Goal: Task Accomplishment & Management: Manage account settings

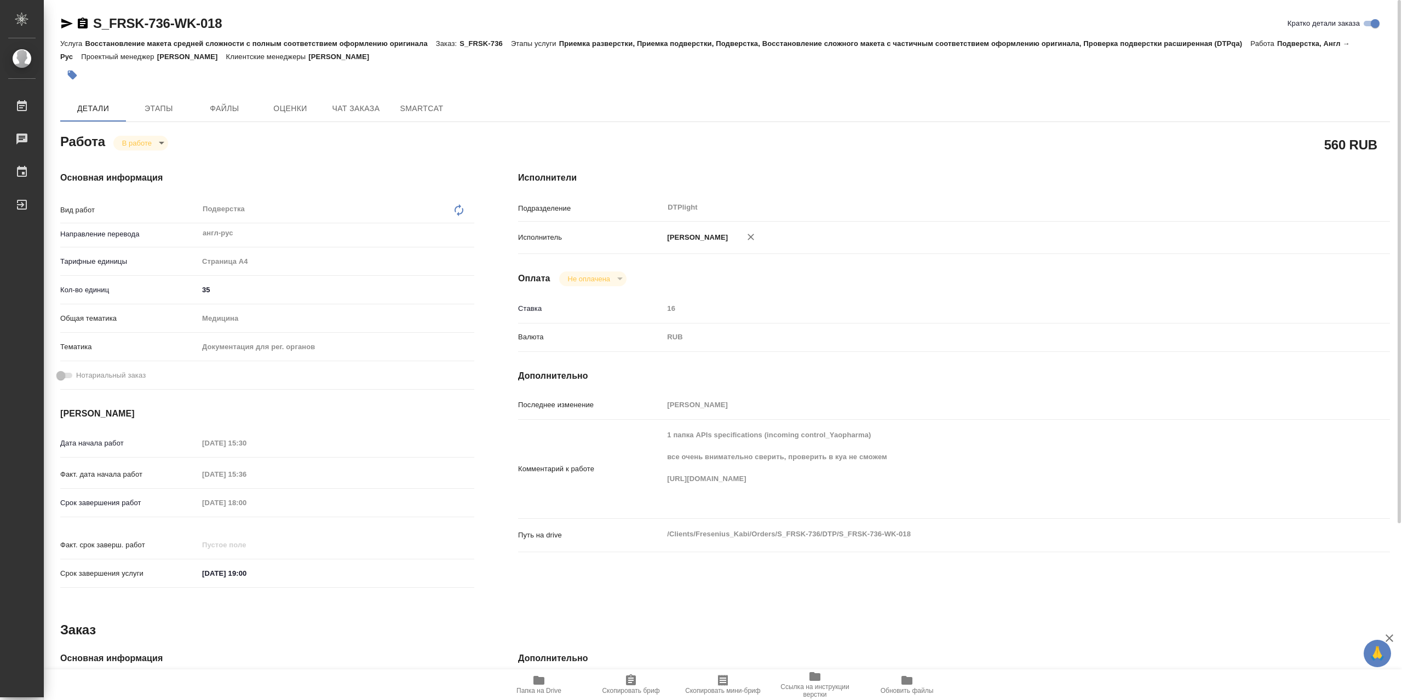
click at [548, 680] on span "Папка на Drive" at bounding box center [538, 684] width 79 height 21
click at [536, 678] on icon "button" at bounding box center [538, 680] width 11 height 9
click at [142, 142] on body "🙏 .cls-1 fill:#fff; AWATERA Сархатов Руслан Работы 0 Чаты График Выйти S_FRSK-7…" at bounding box center [701, 350] width 1402 height 700
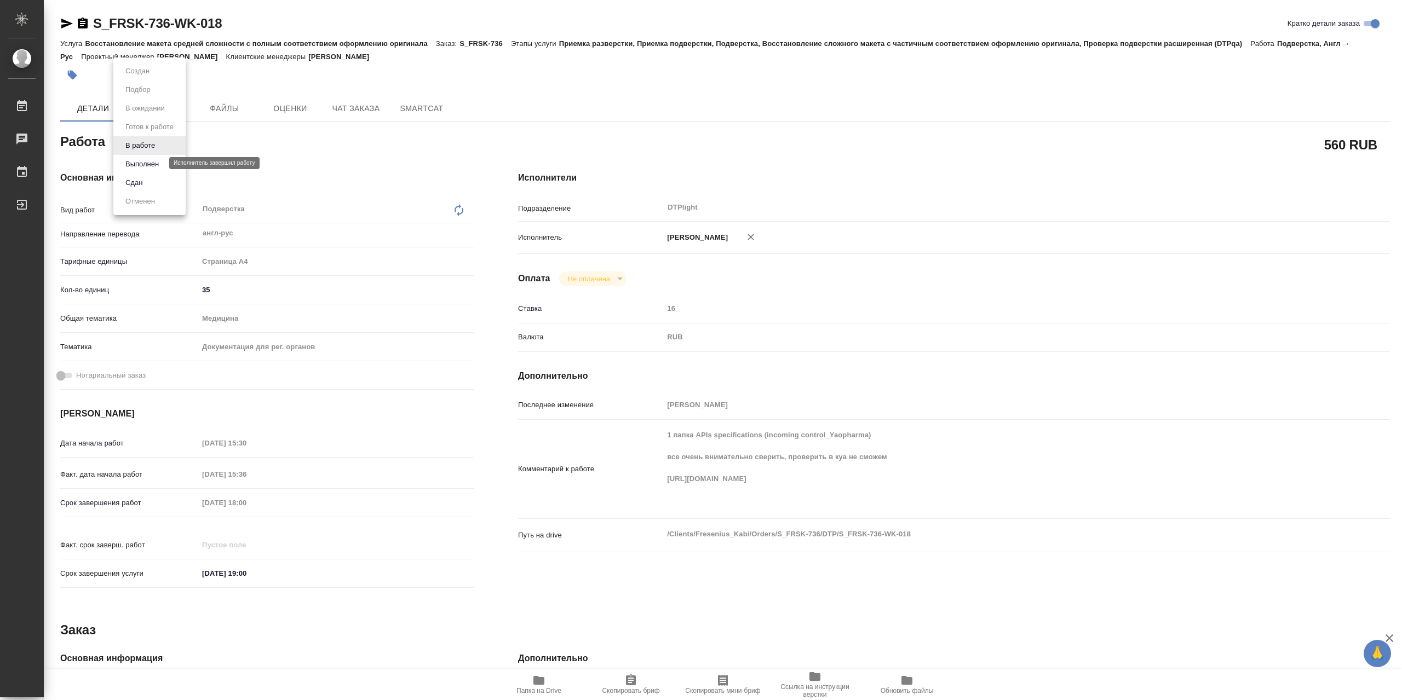
click at [152, 159] on button "Выполнен" at bounding box center [142, 164] width 40 height 12
type textarea "x"
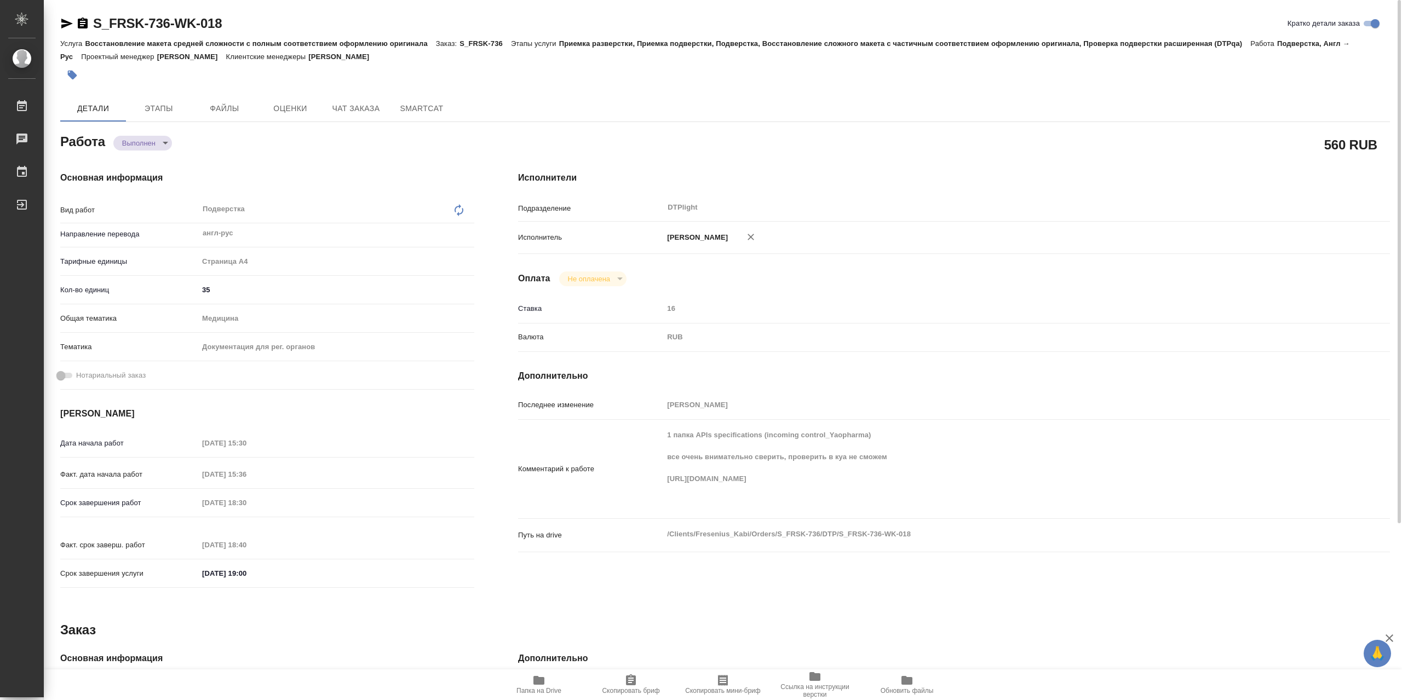
type textarea "x"
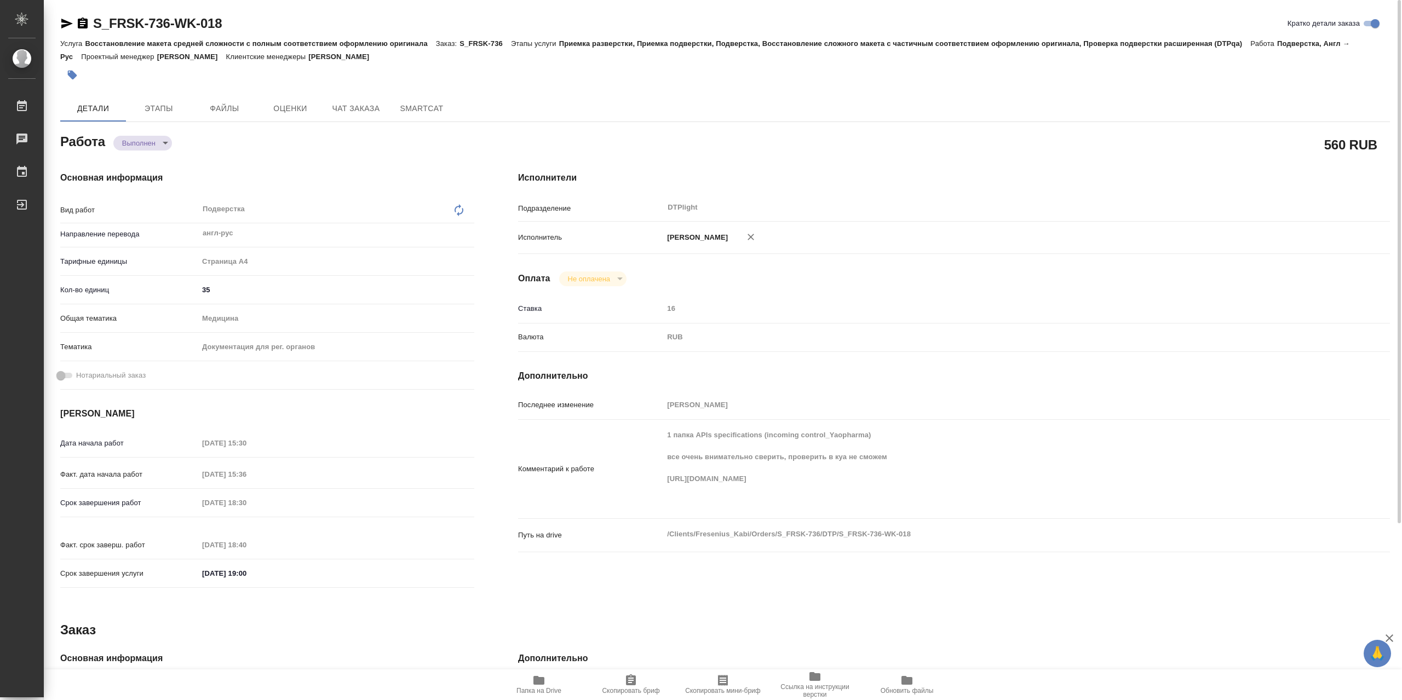
type textarea "x"
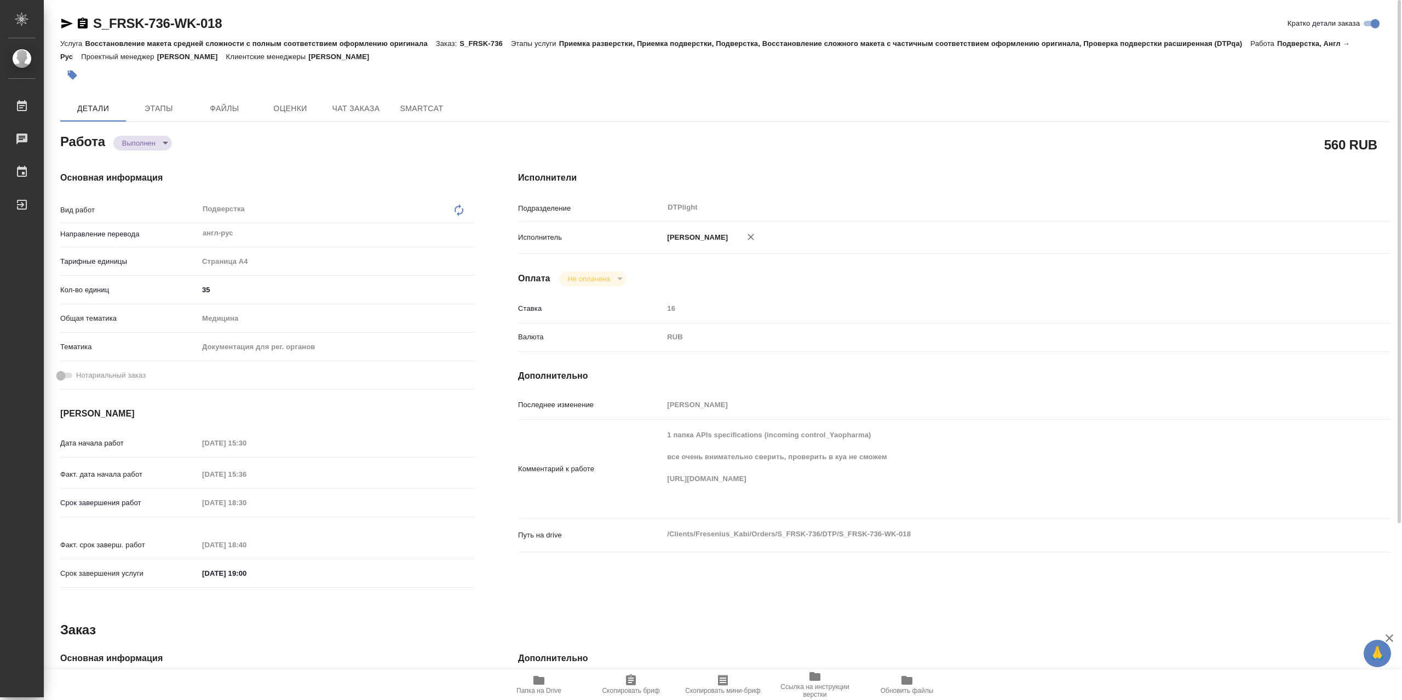
type textarea "x"
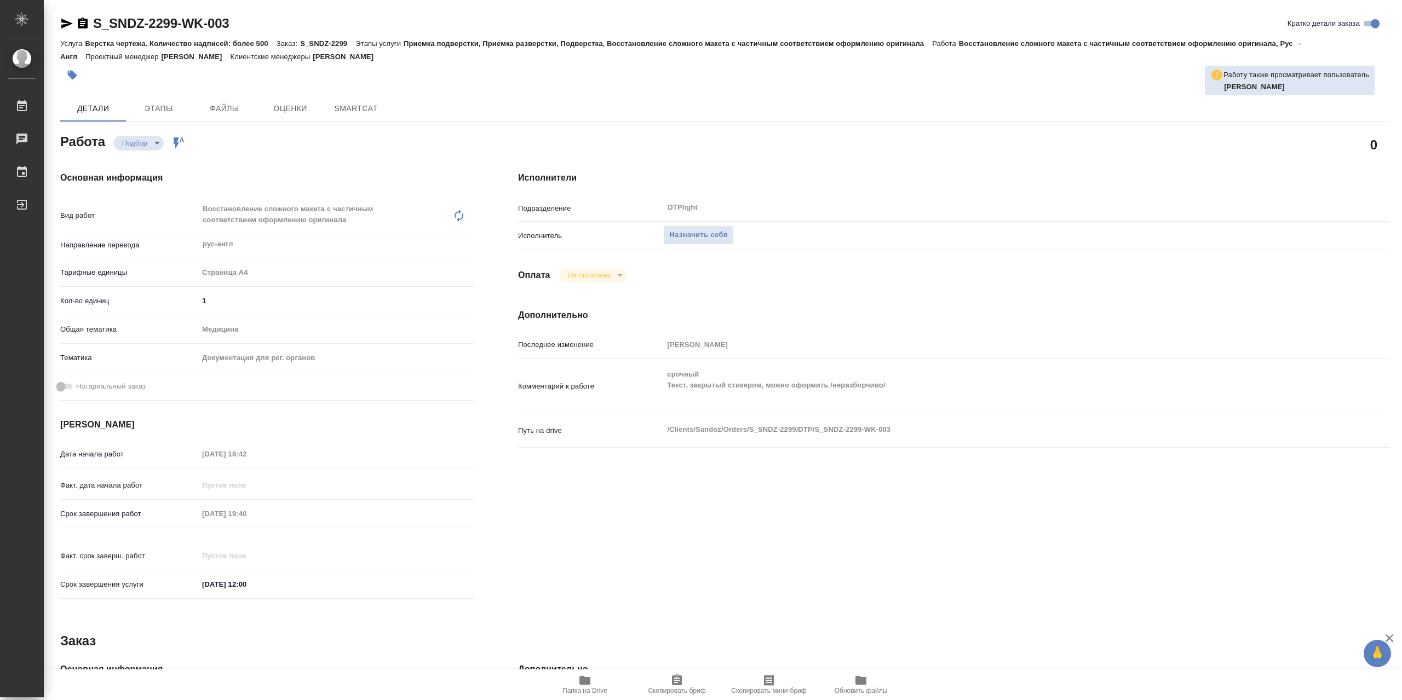
type textarea "x"
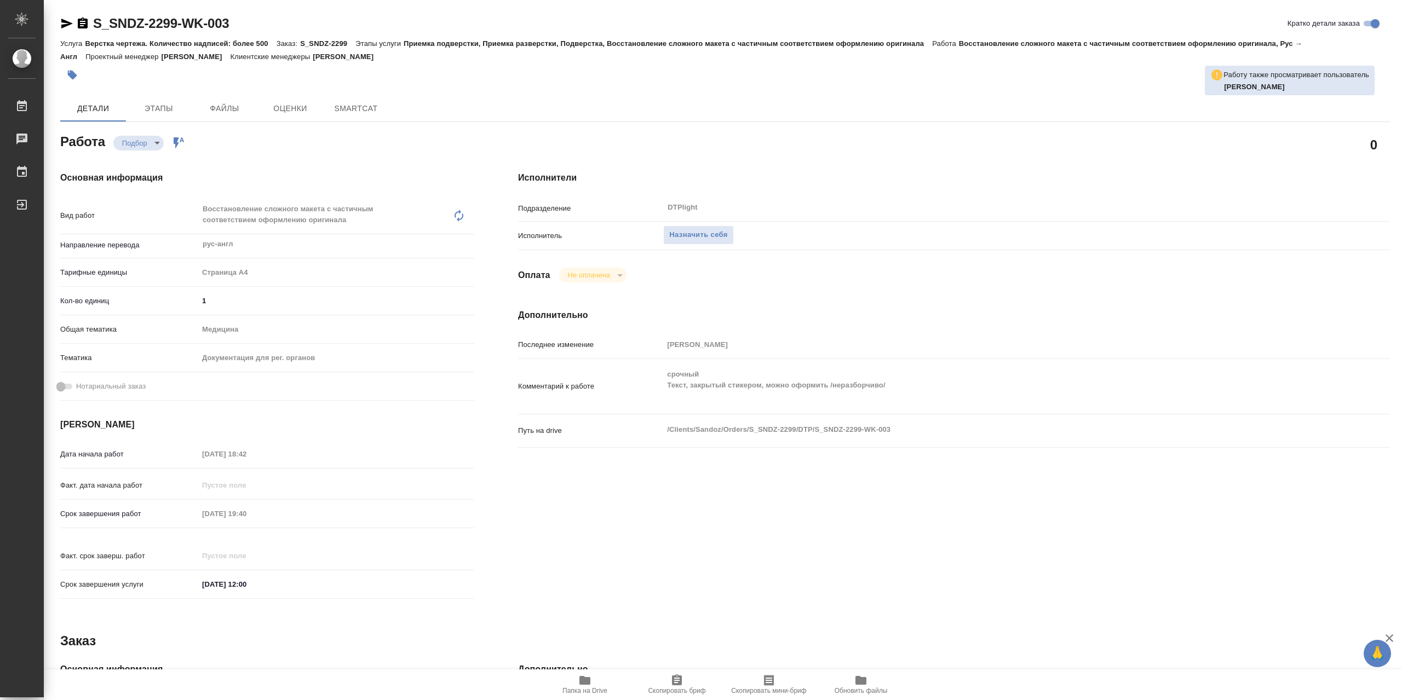
type textarea "x"
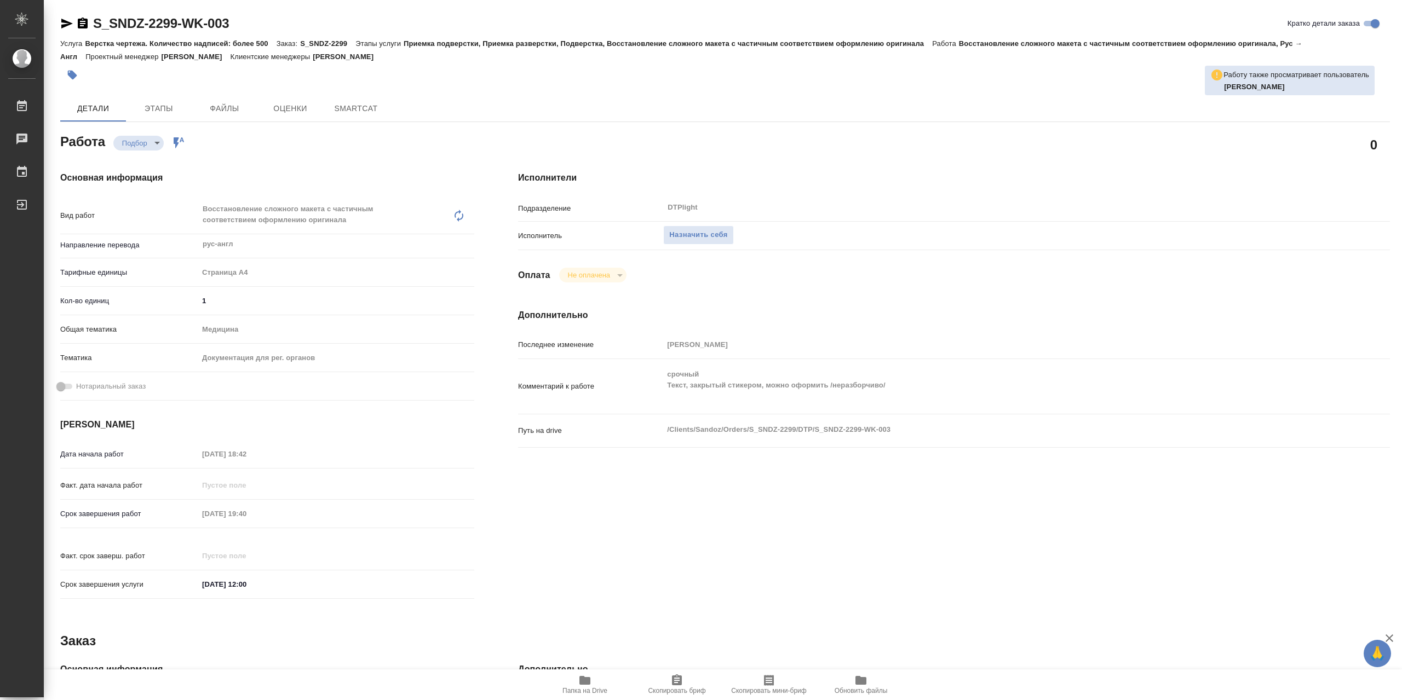
type textarea "x"
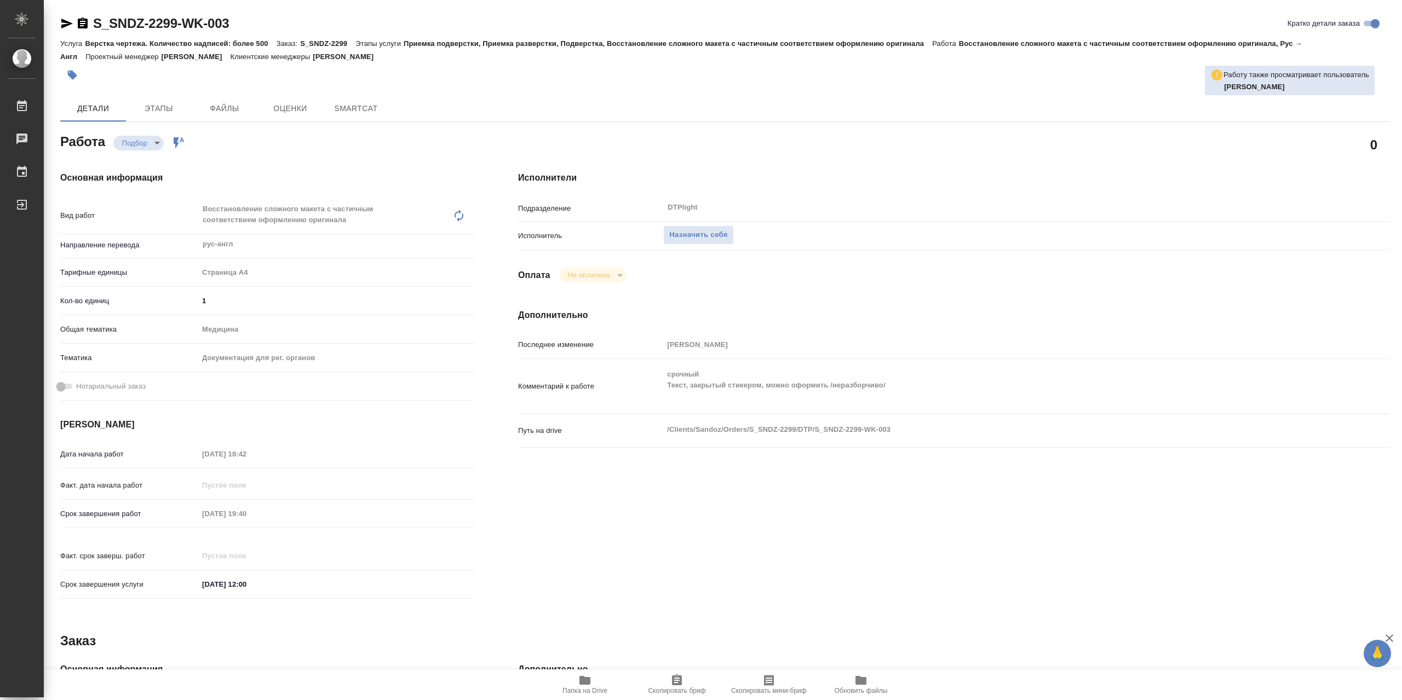
type textarea "x"
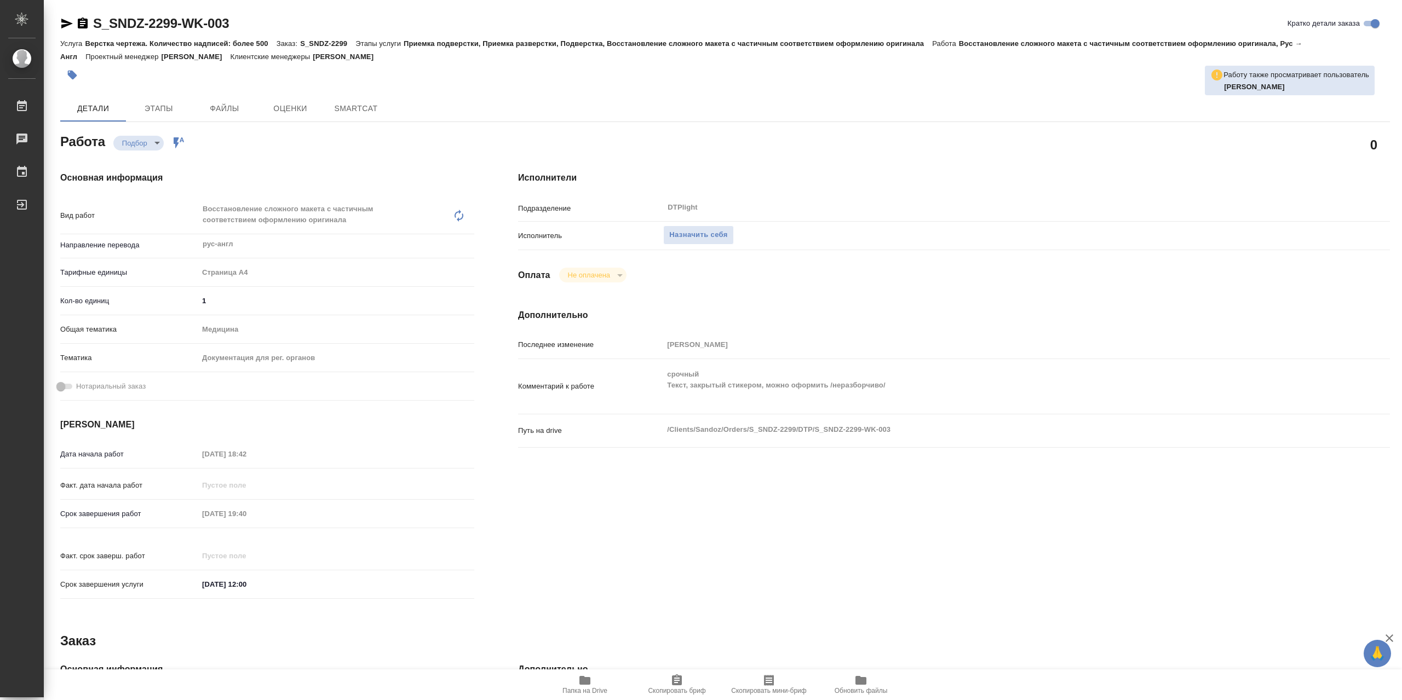
type textarea "x"
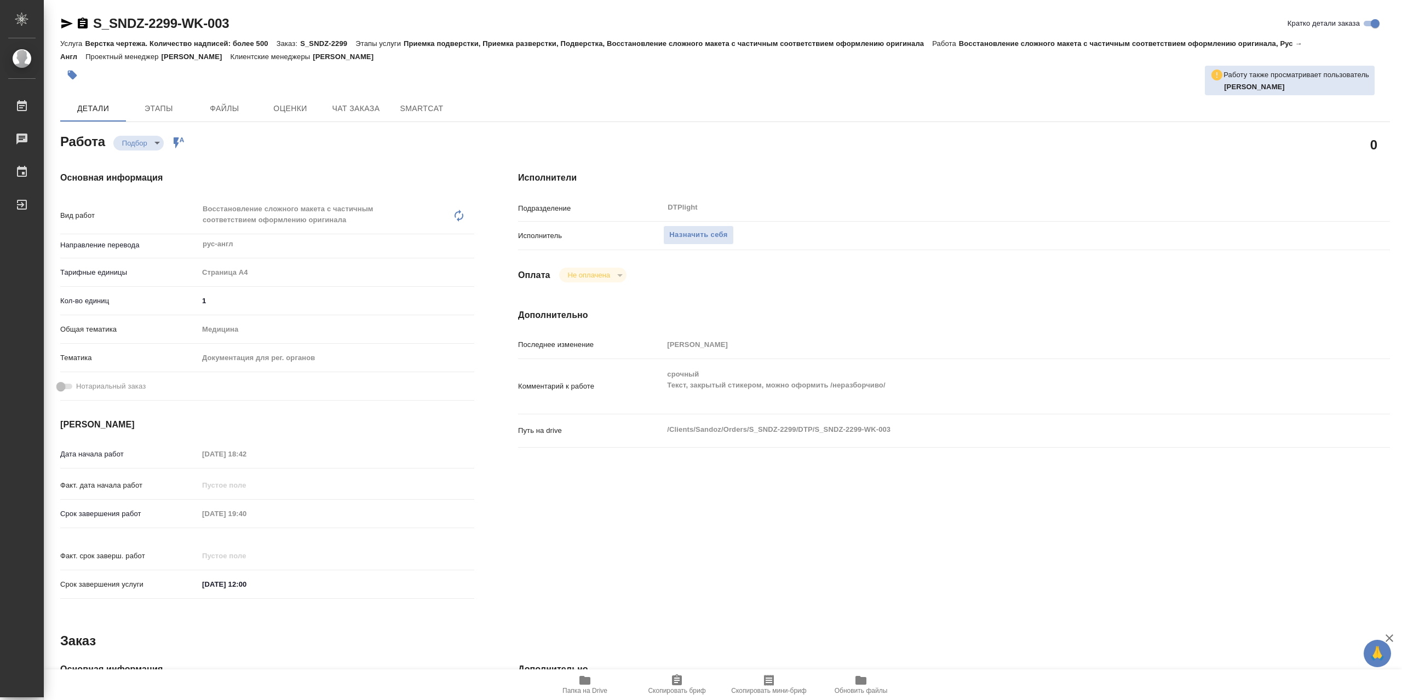
type textarea "x"
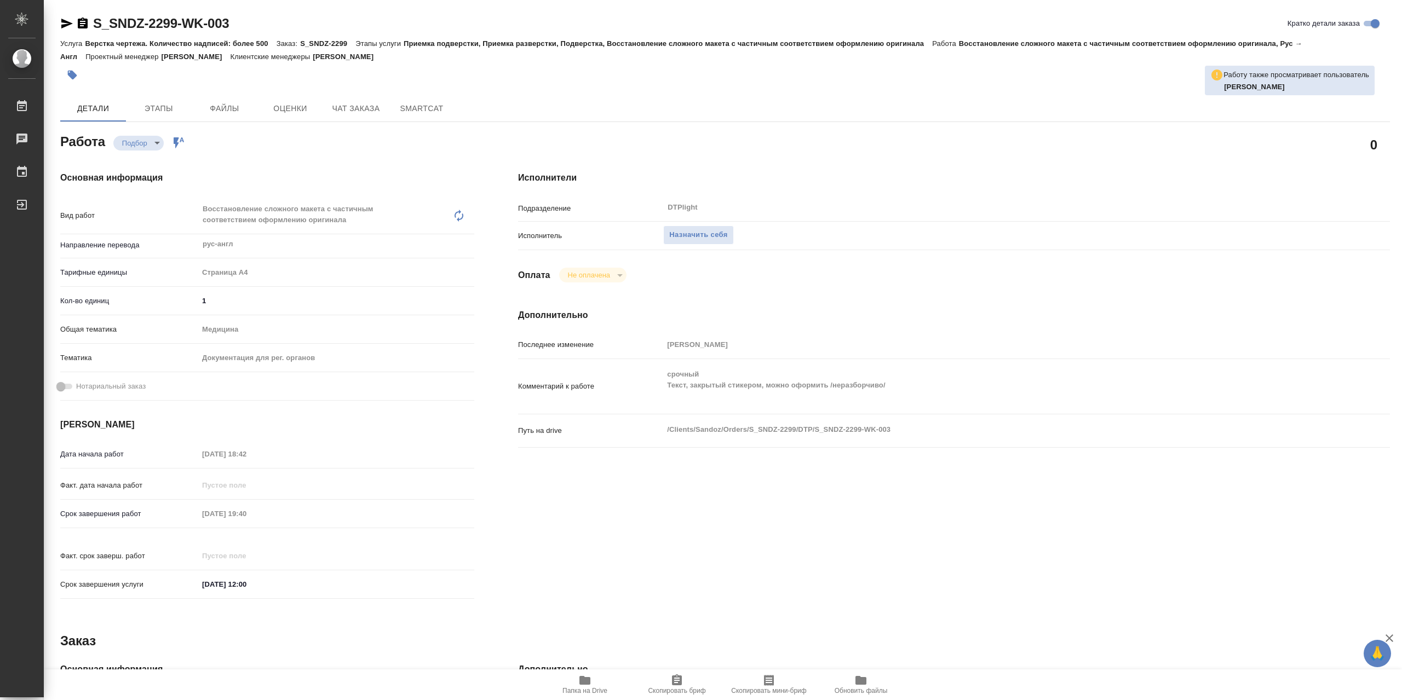
click at [572, 685] on span "Папка на Drive" at bounding box center [584, 684] width 79 height 21
type textarea "x"
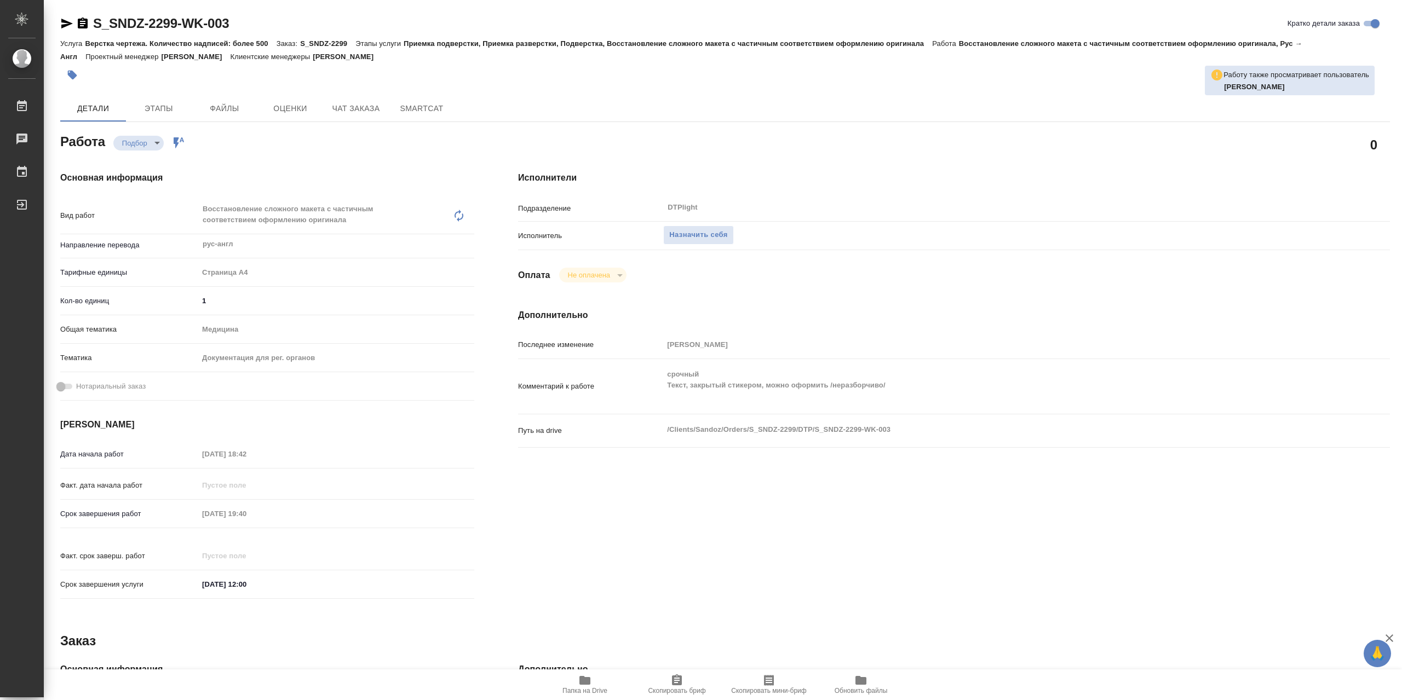
type textarea "x"
click at [700, 242] on span "Назначить себя" at bounding box center [698, 235] width 58 height 13
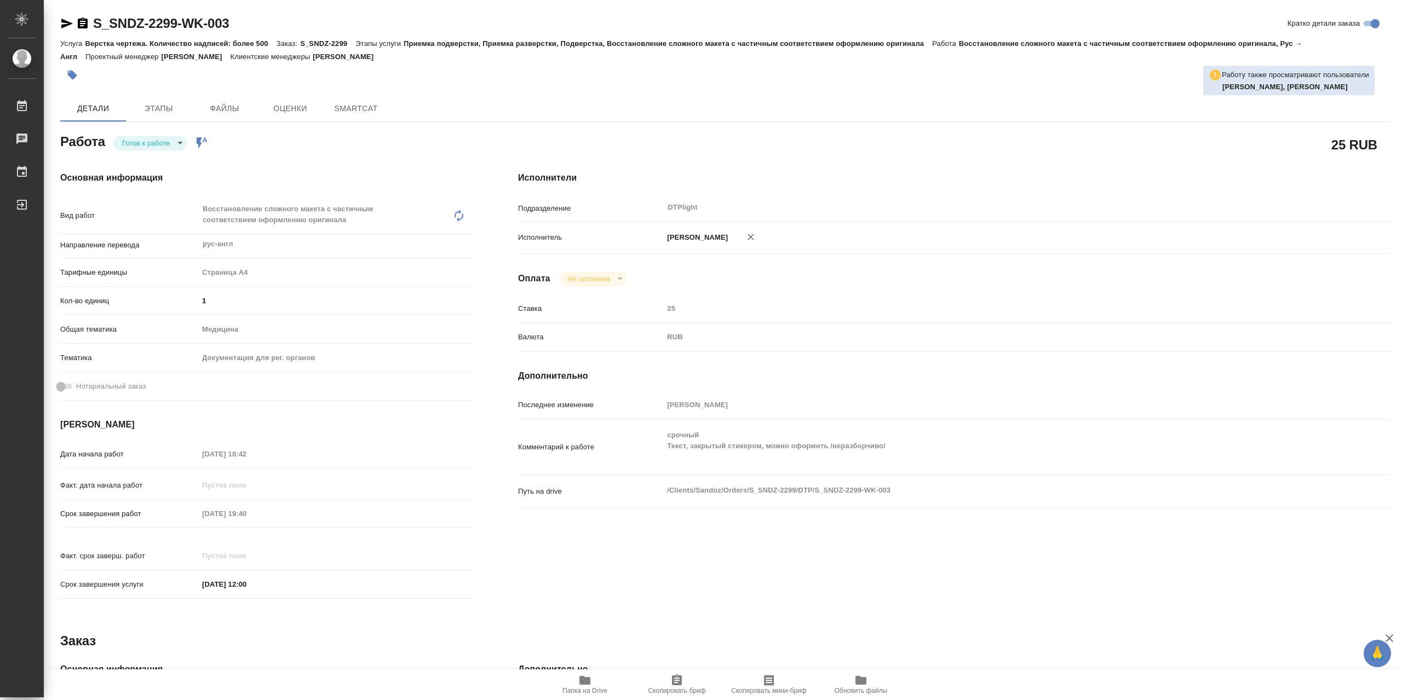
type textarea "x"
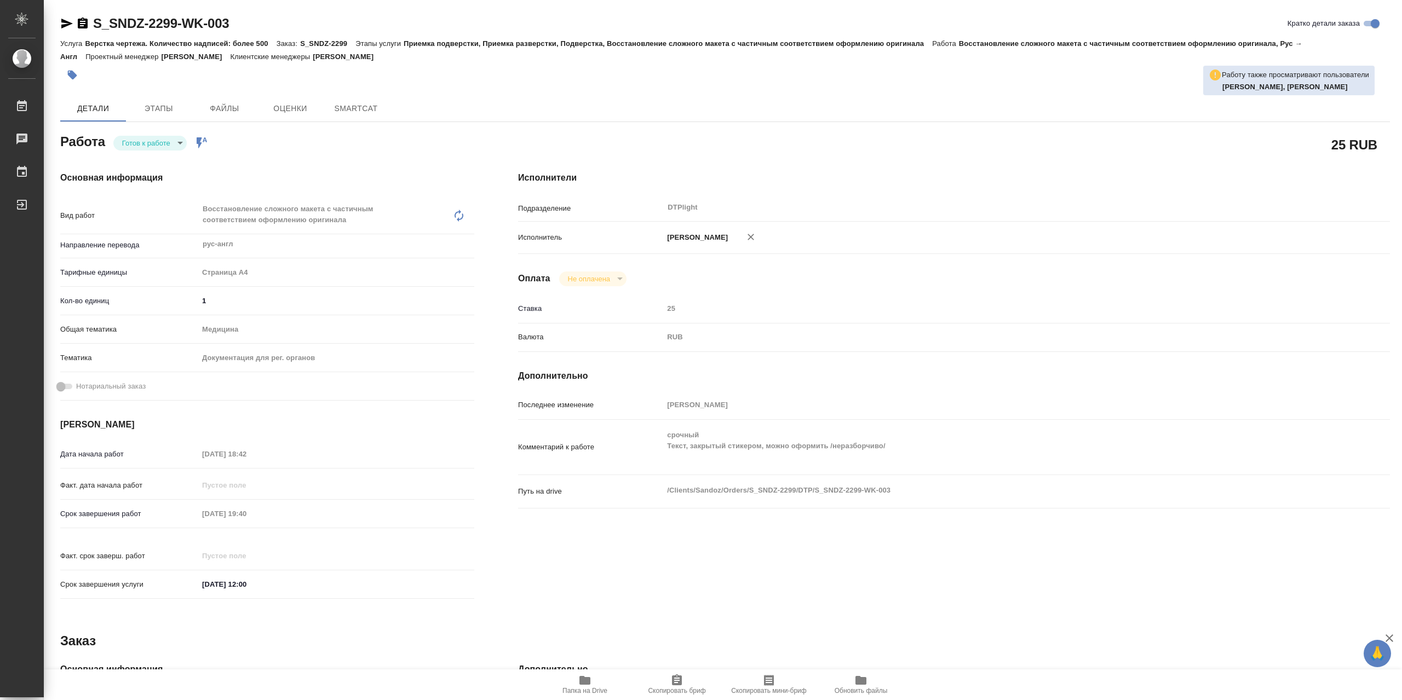
type textarea "x"
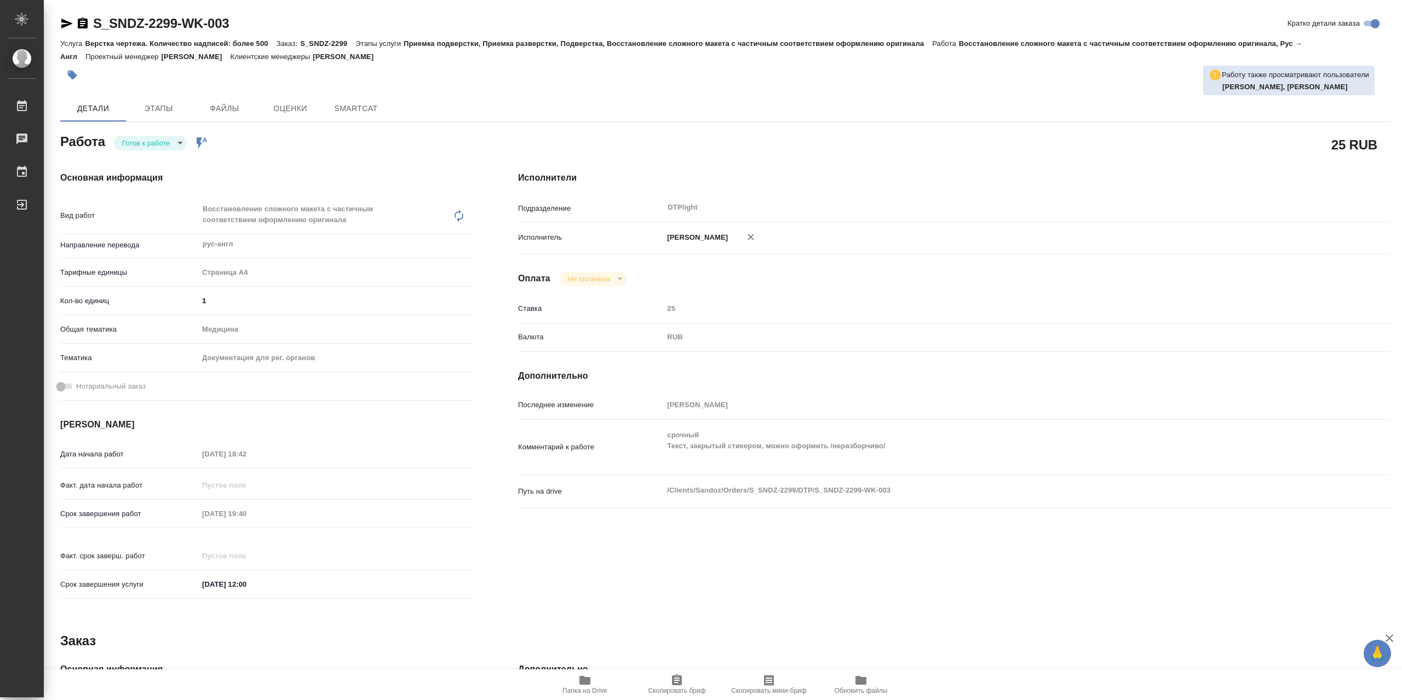
type textarea "x"
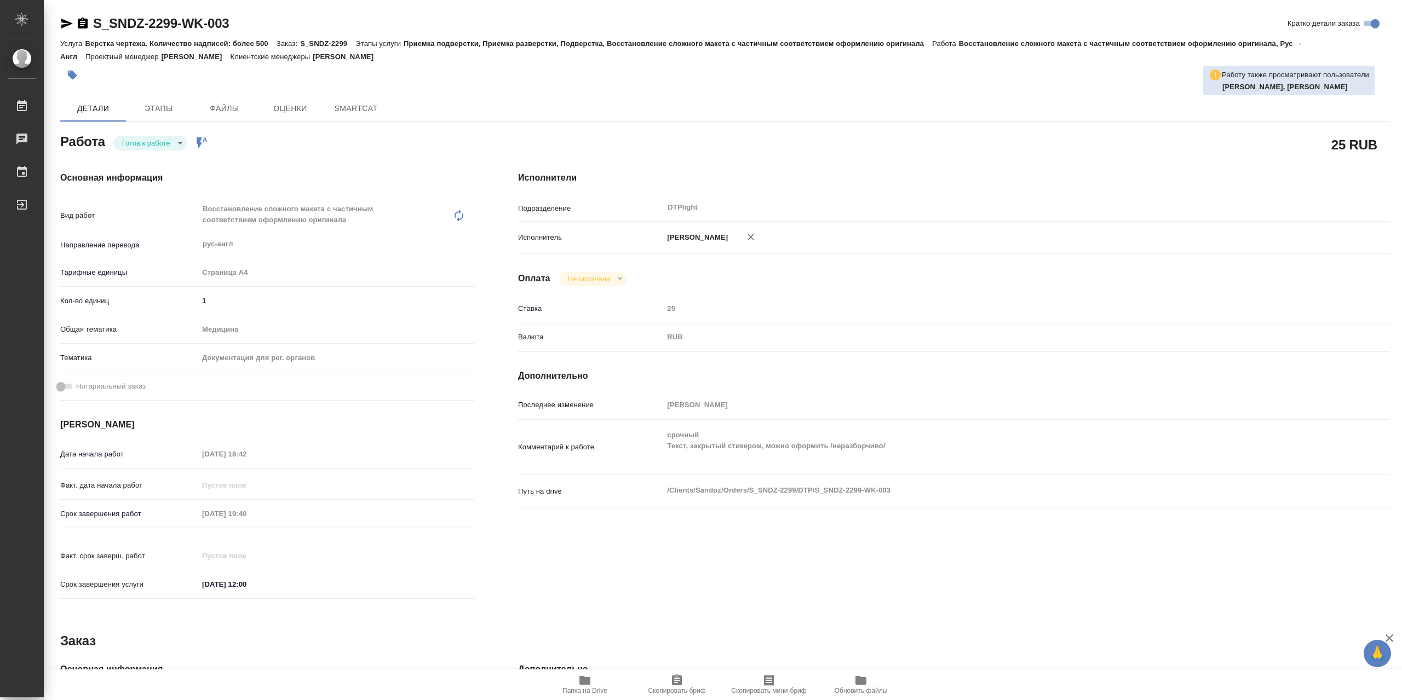
type textarea "x"
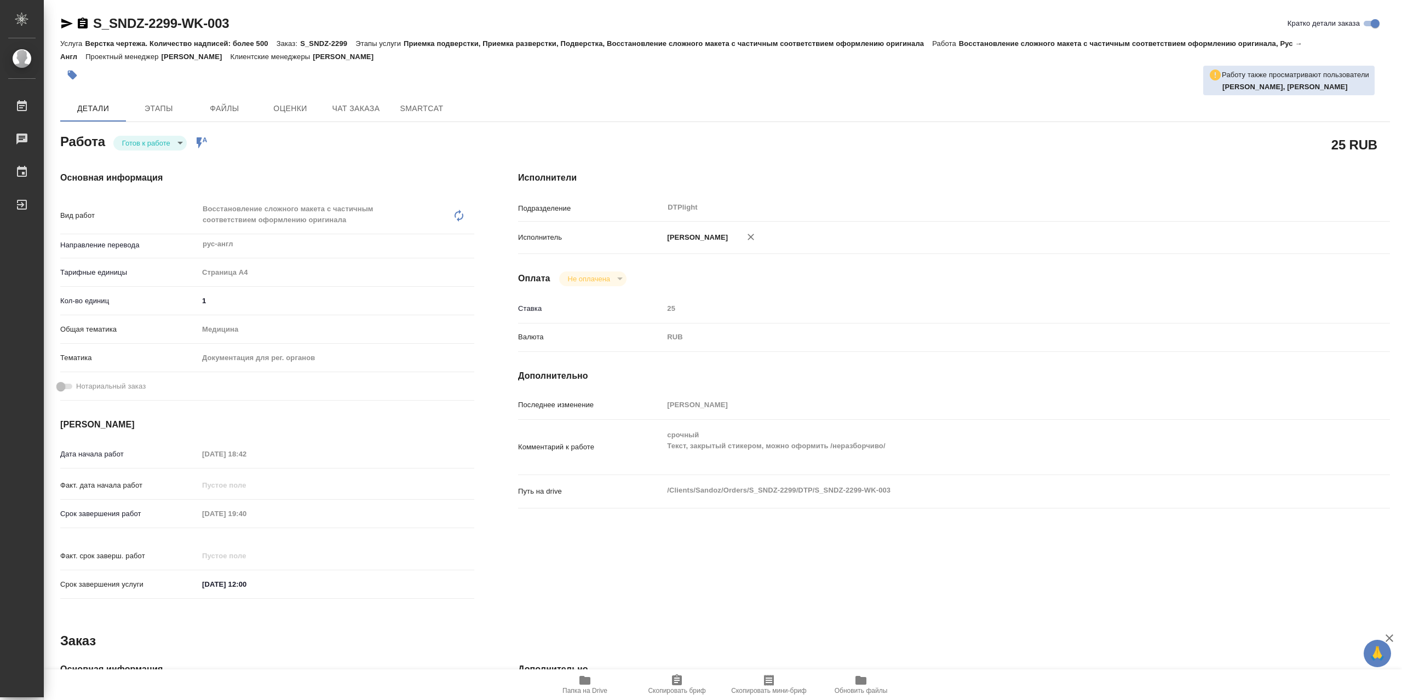
click at [177, 152] on body "🙏 .cls-1 fill:#fff; AWATERA Сархатов Руслан Работы Чаты График Выйти S_SNDZ-229…" at bounding box center [701, 350] width 1402 height 700
click at [177, 151] on li "В работе" at bounding box center [149, 146] width 73 height 19
type textarea "x"
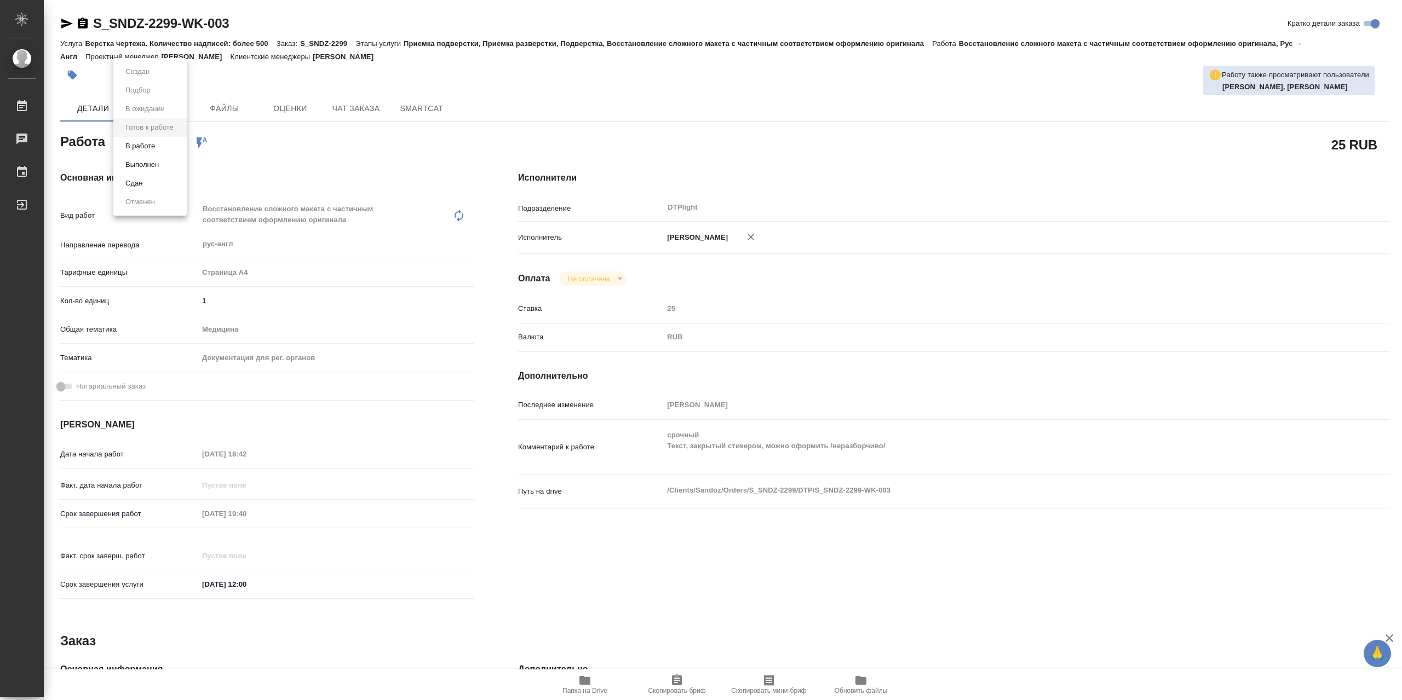
type textarea "x"
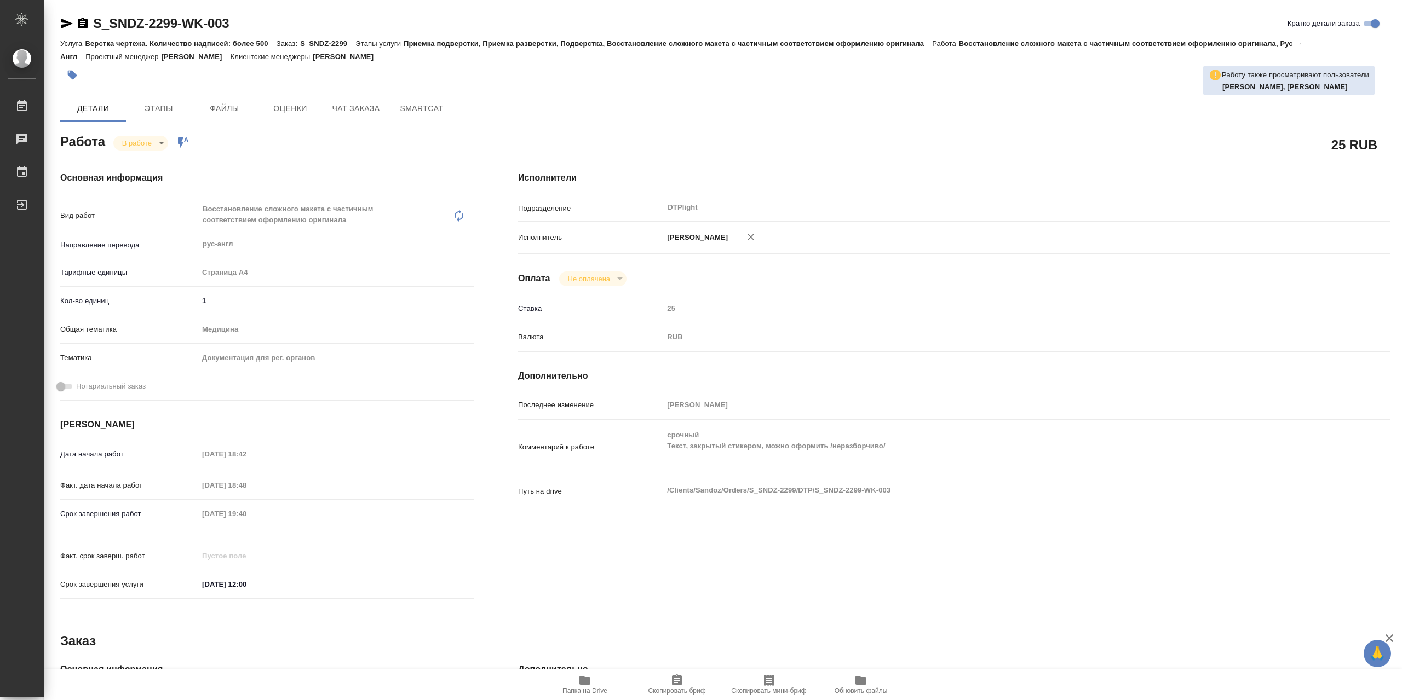
type textarea "x"
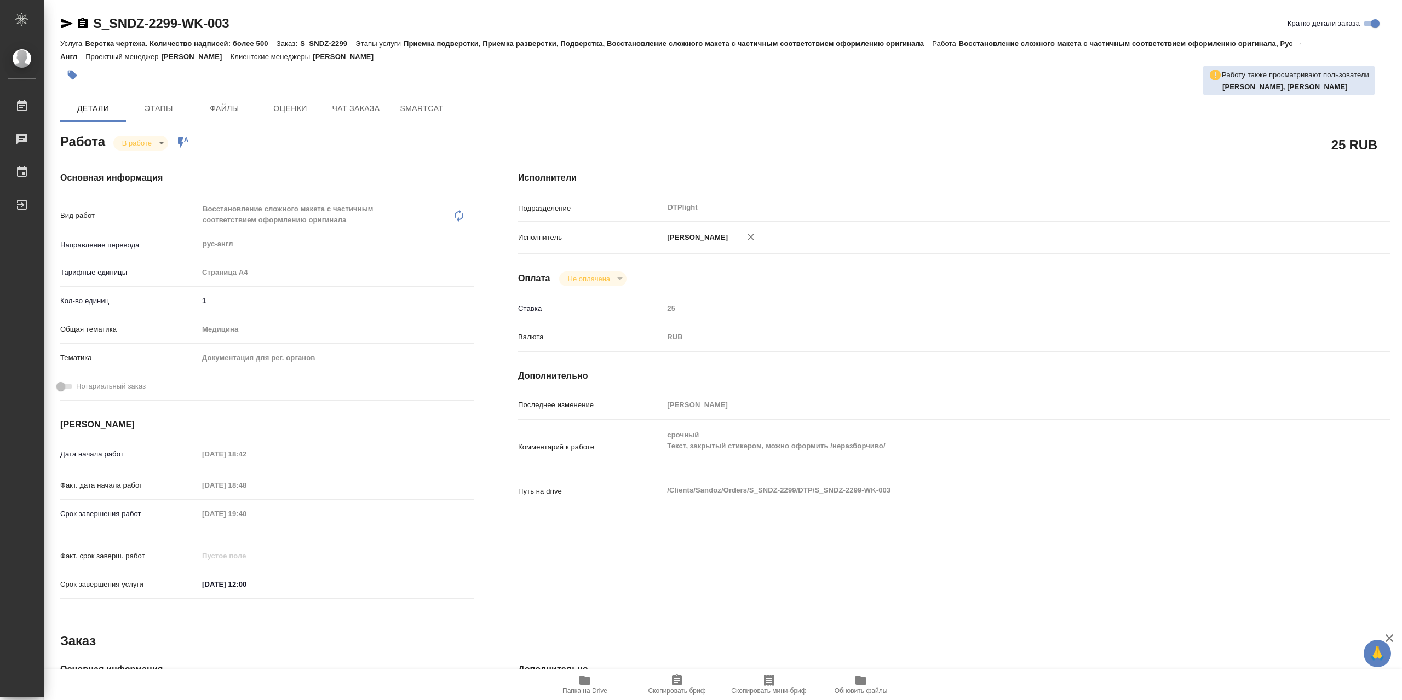
type textarea "x"
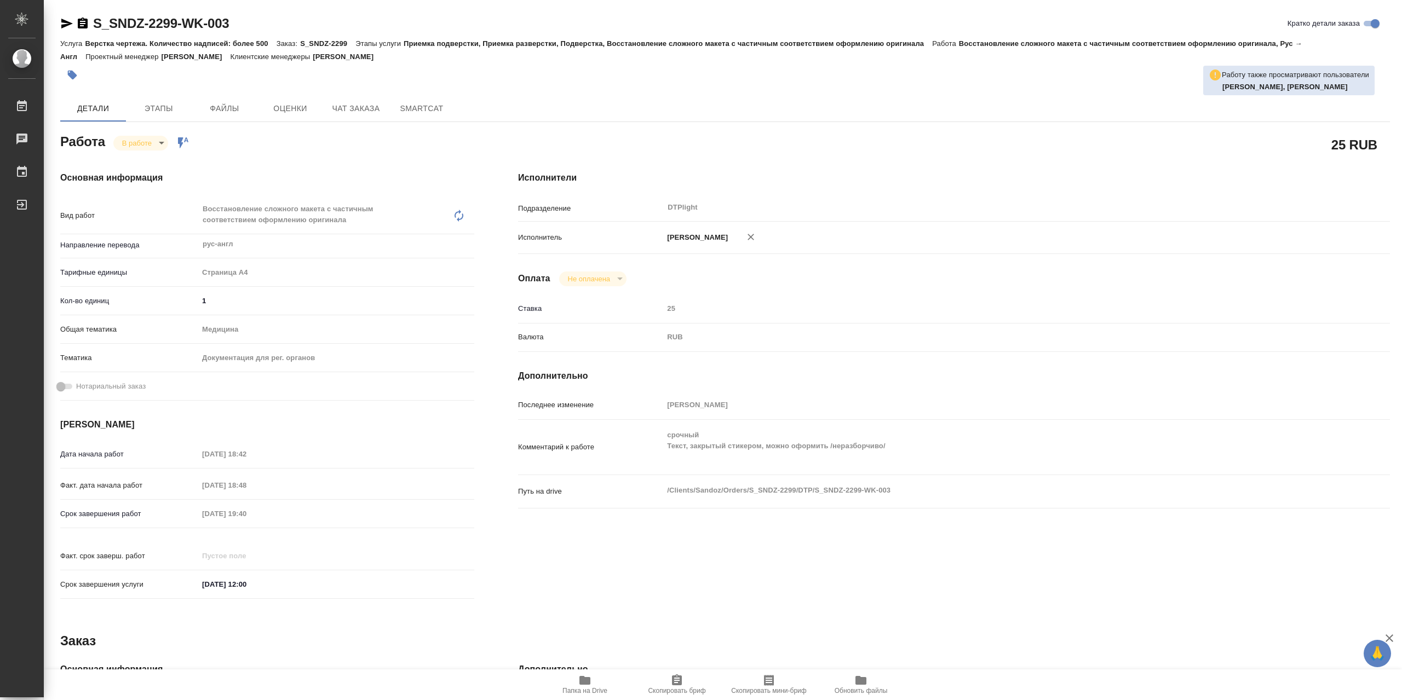
type textarea "x"
click at [596, 683] on span "Папка на Drive" at bounding box center [584, 684] width 79 height 21
click at [153, 145] on body "🙏 .cls-1 fill:#fff; AWATERA Сархатов Руслан Работы 0 Чаты График Выйти S_SNDZ-2…" at bounding box center [701, 350] width 1402 height 700
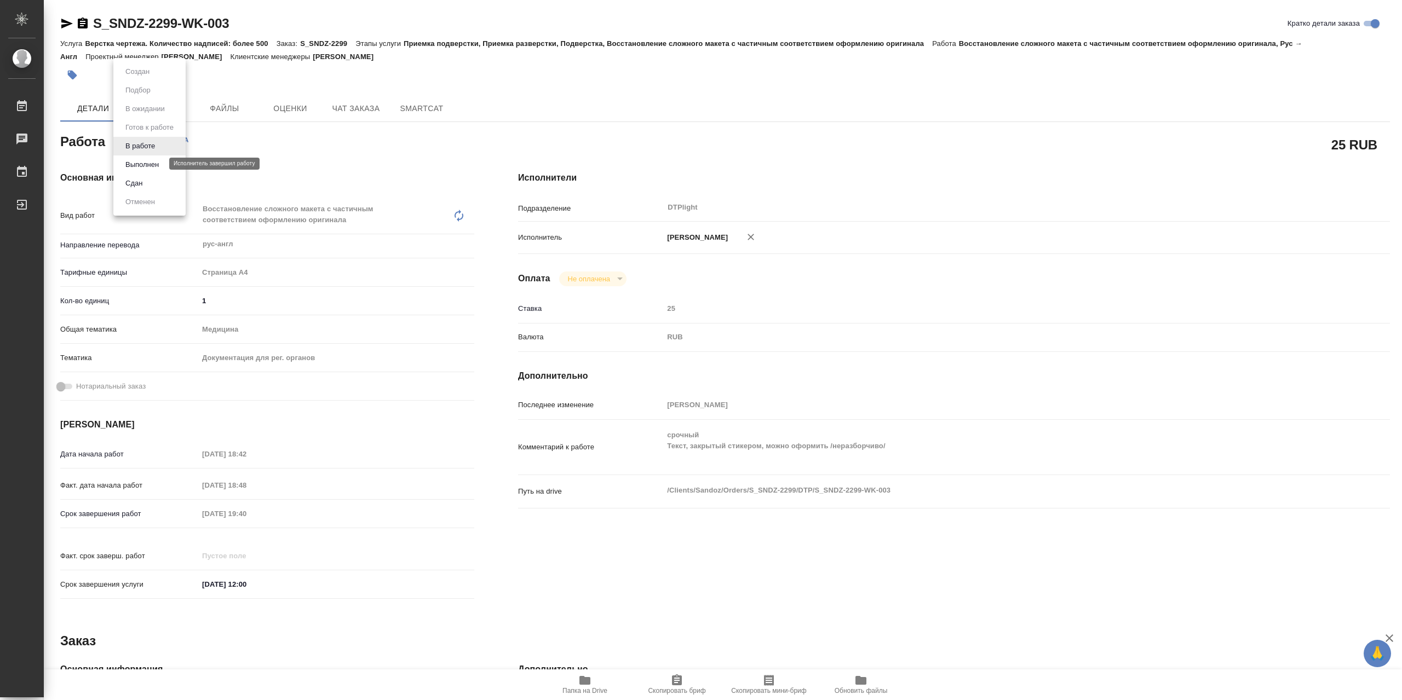
drag, startPoint x: 159, startPoint y: 165, endPoint x: 380, endPoint y: 208, distance: 224.7
click at [159, 166] on button "Выполнен" at bounding box center [142, 165] width 40 height 12
type textarea "x"
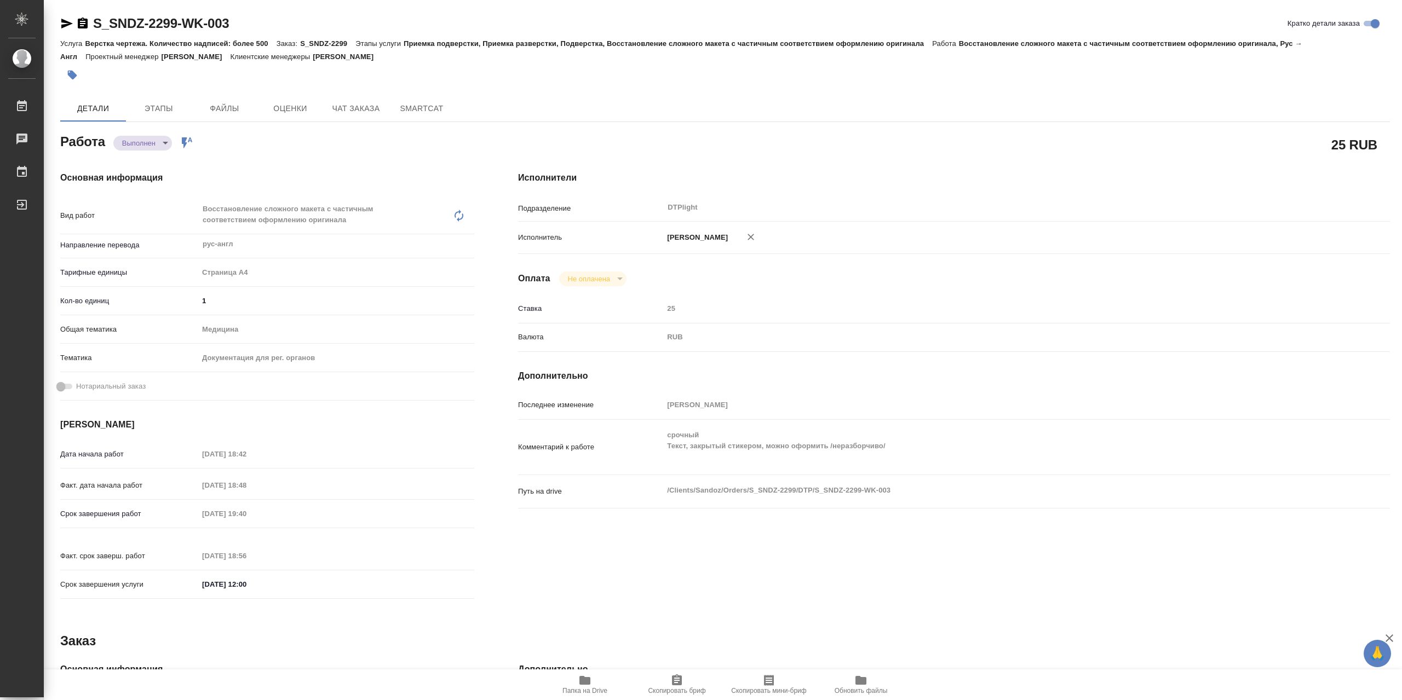
type textarea "x"
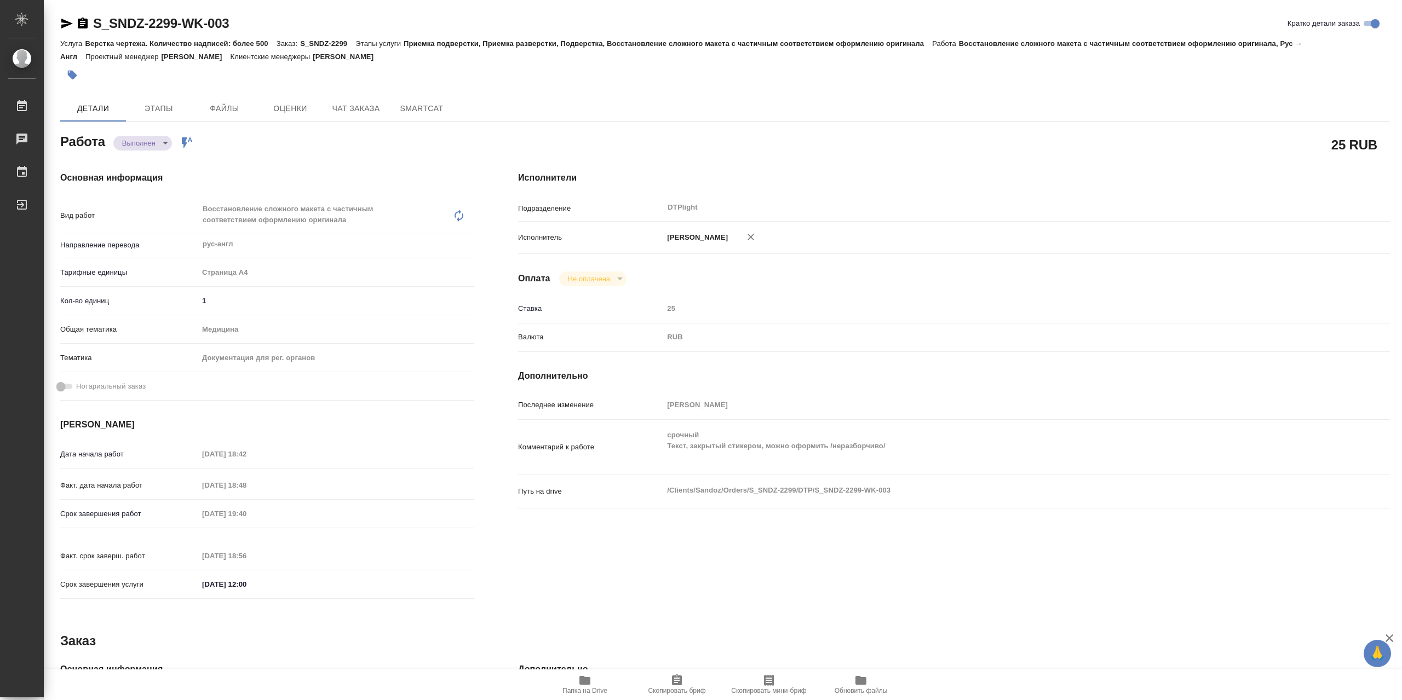
type textarea "x"
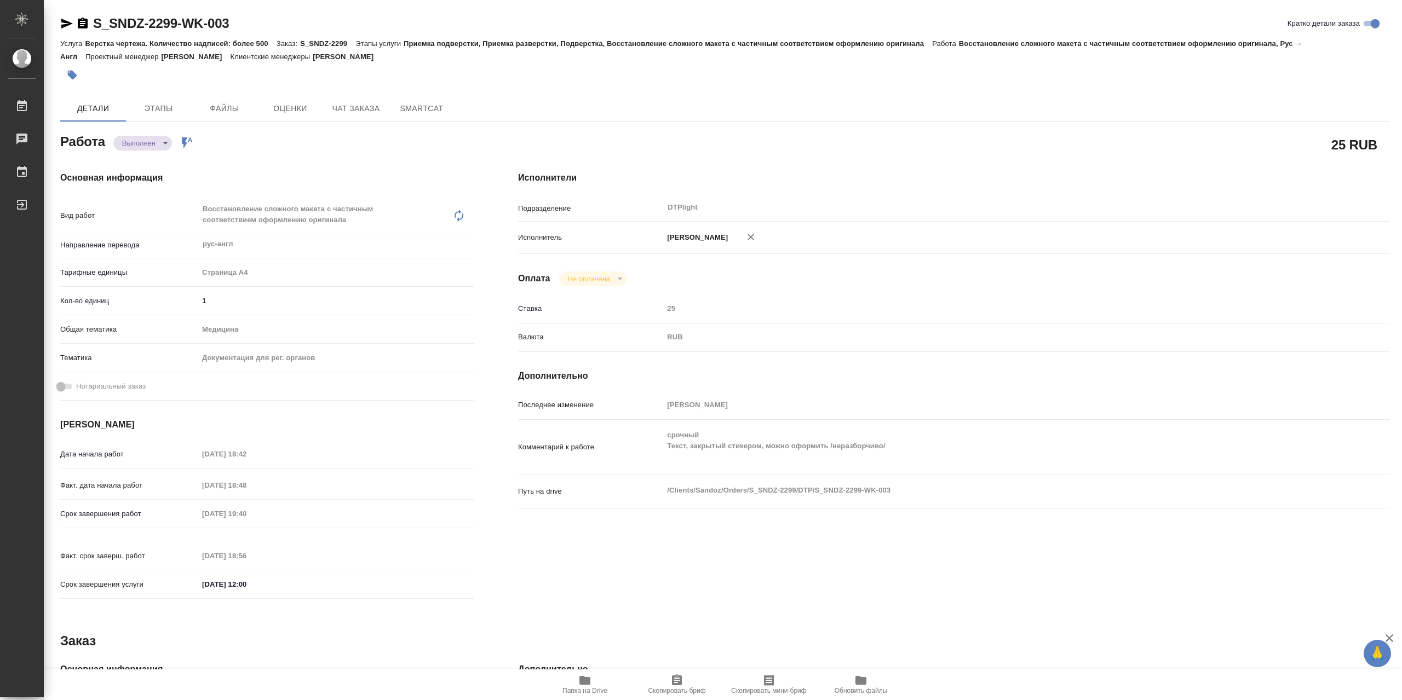
type textarea "x"
